Goal: Task Accomplishment & Management: Use online tool/utility

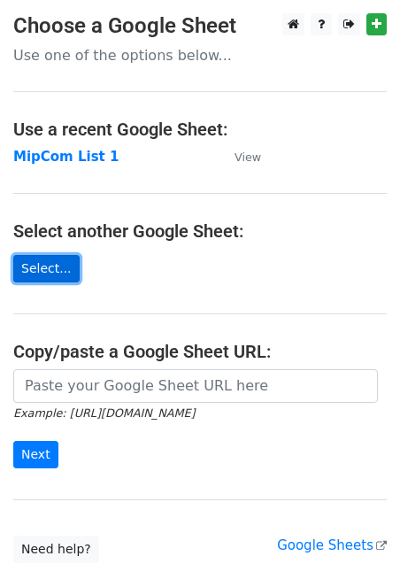
click at [61, 275] on link "Select..." at bounding box center [46, 268] width 66 height 27
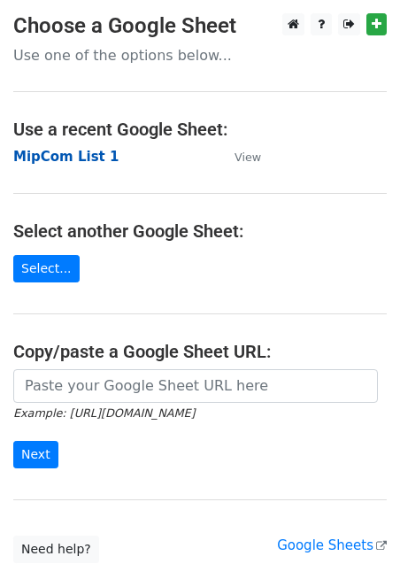
click at [70, 154] on strong "MipCom List 1" at bounding box center [65, 157] width 105 height 16
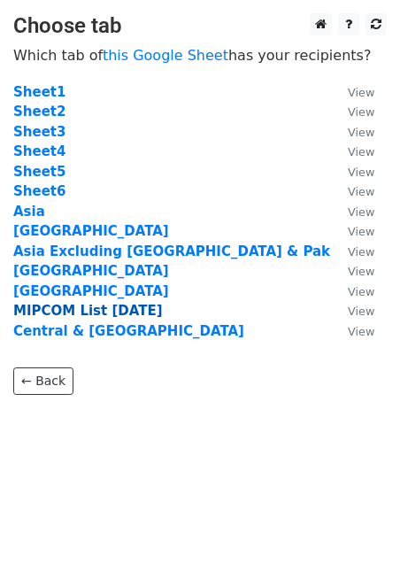
click at [135, 315] on strong "MIPCOM List 29.09.25" at bounding box center [88, 311] width 150 height 16
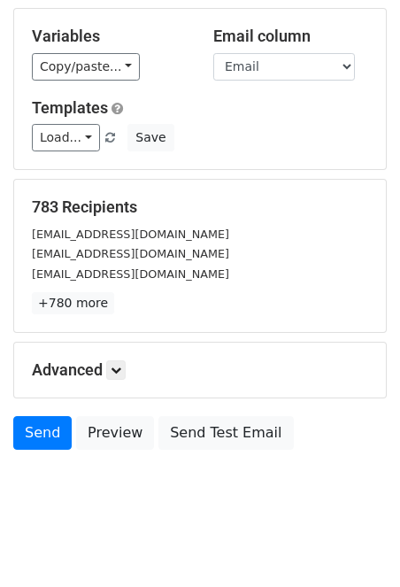
scroll to position [171, 0]
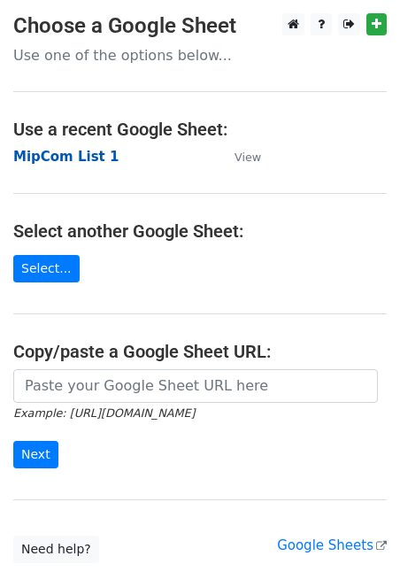
click at [85, 157] on strong "MipCom List 1" at bounding box center [65, 157] width 105 height 16
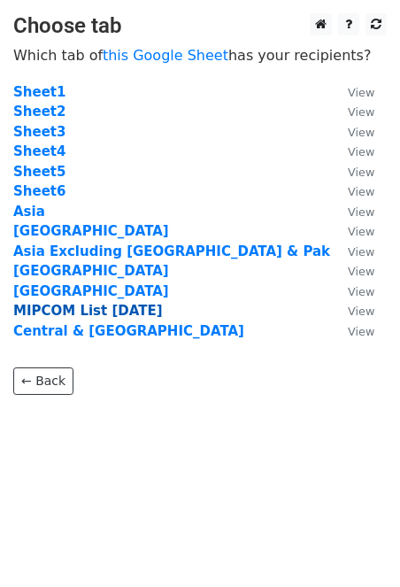
click at [81, 314] on strong "MIPCOM List 29.09.25" at bounding box center [88, 311] width 150 height 16
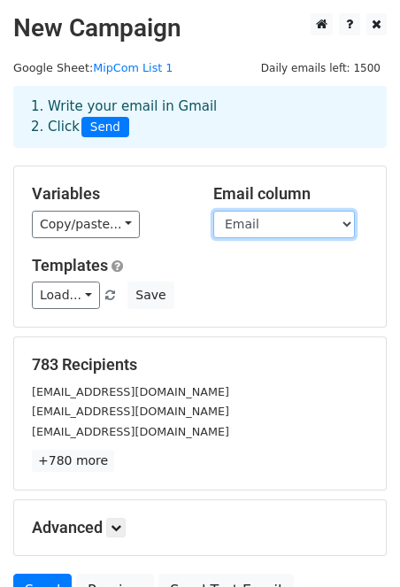
click at [304, 227] on select "Name Position Organisation Country Email" at bounding box center [284, 224] width 142 height 27
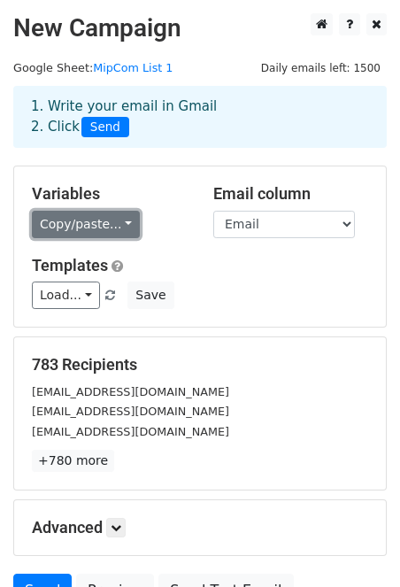
click at [126, 222] on link "Copy/paste..." at bounding box center [86, 224] width 108 height 27
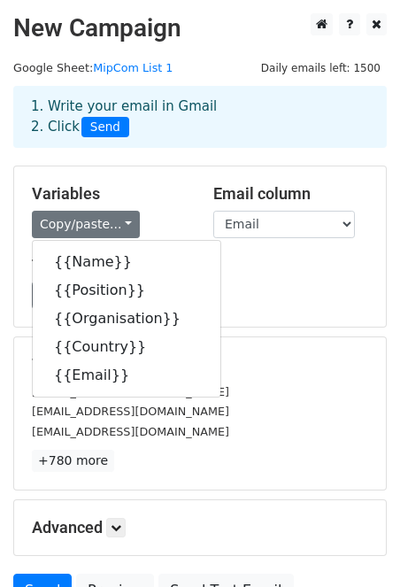
click at [170, 213] on div "Copy/paste... {{Name}} {{Position}} {{Organisation}} {{Country}} {{Email}}" at bounding box center [109, 224] width 155 height 27
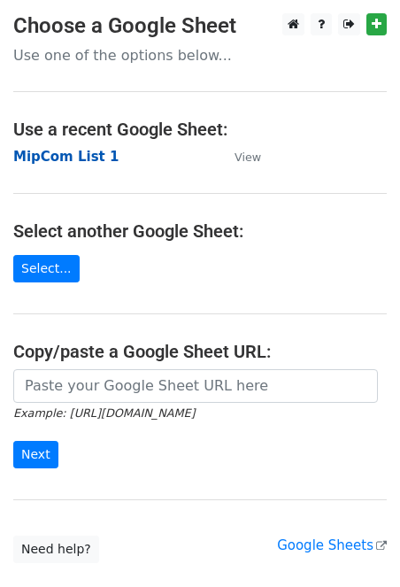
click at [86, 158] on strong "MipCom List 1" at bounding box center [65, 157] width 105 height 16
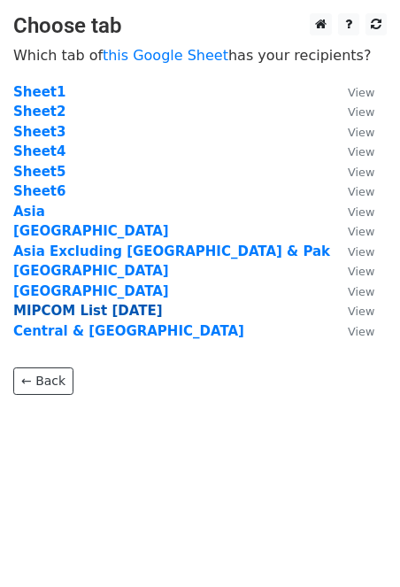
click at [82, 315] on strong "MIPCOM List 29.09.25" at bounding box center [88, 311] width 150 height 16
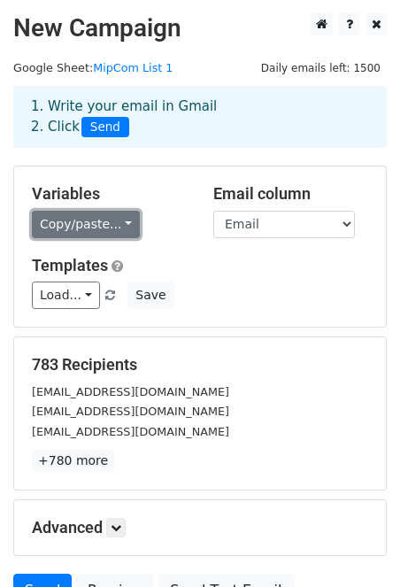
click at [114, 227] on link "Copy/paste..." at bounding box center [86, 224] width 108 height 27
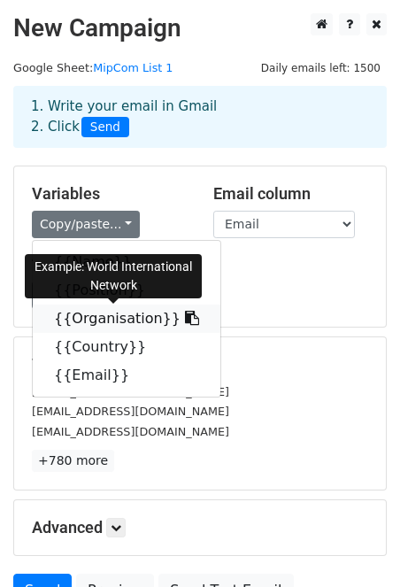
click at [185, 319] on icon at bounding box center [192, 318] width 14 height 14
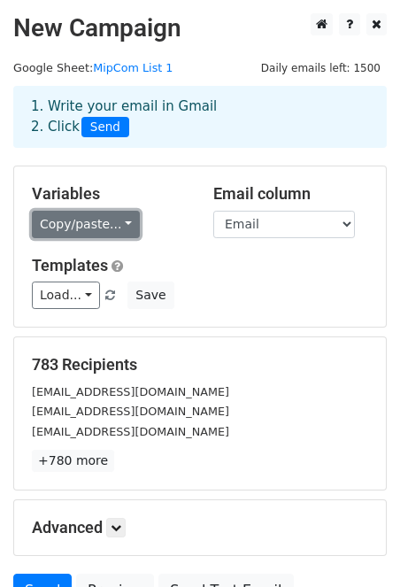
click at [102, 230] on link "Copy/paste..." at bounding box center [86, 224] width 108 height 27
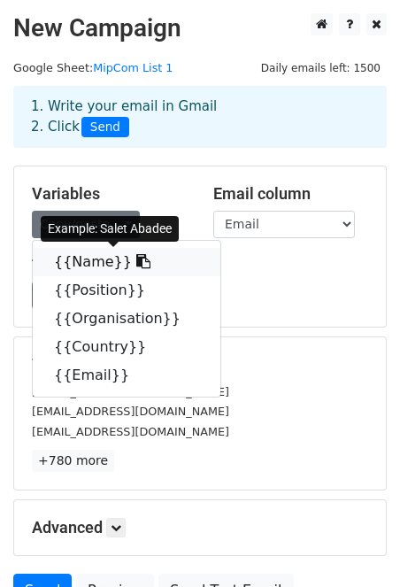
click at [98, 258] on link "{{Name}}" at bounding box center [127, 262] width 188 height 28
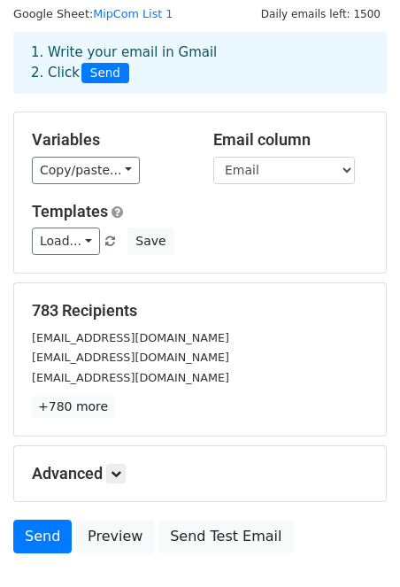
scroll to position [171, 0]
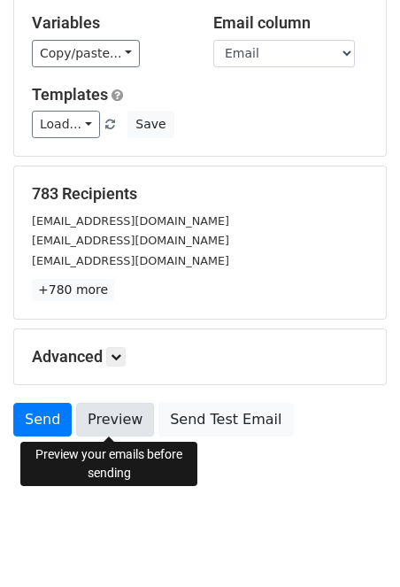
click at [113, 414] on link "Preview" at bounding box center [115, 420] width 78 height 34
click at [129, 421] on link "Preview" at bounding box center [115, 420] width 78 height 34
